Goal: Task Accomplishment & Management: Use online tool/utility

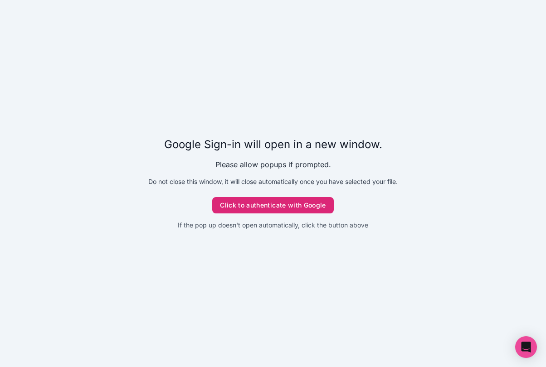
click at [271, 205] on button "Click to authenticate with Google" at bounding box center [272, 205] width 121 height 16
click at [288, 203] on button "Click to authenticate with Google" at bounding box center [272, 205] width 121 height 16
click at [278, 212] on button "Click to authenticate with Google" at bounding box center [272, 205] width 121 height 16
click at [239, 209] on button "Click to authenticate with Google" at bounding box center [272, 205] width 121 height 16
click at [261, 212] on button "Click to authenticate with Google" at bounding box center [272, 205] width 121 height 16
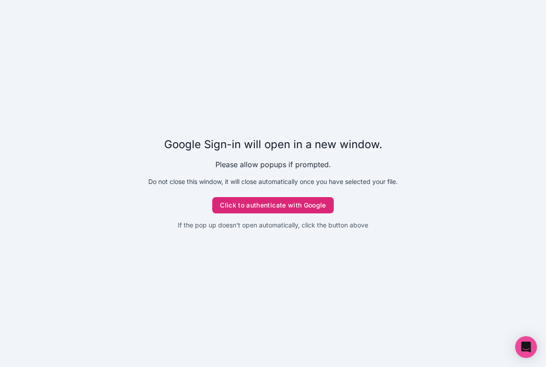
click at [250, 200] on button "Click to authenticate with Google" at bounding box center [272, 205] width 121 height 16
